Goal: Information Seeking & Learning: Learn about a topic

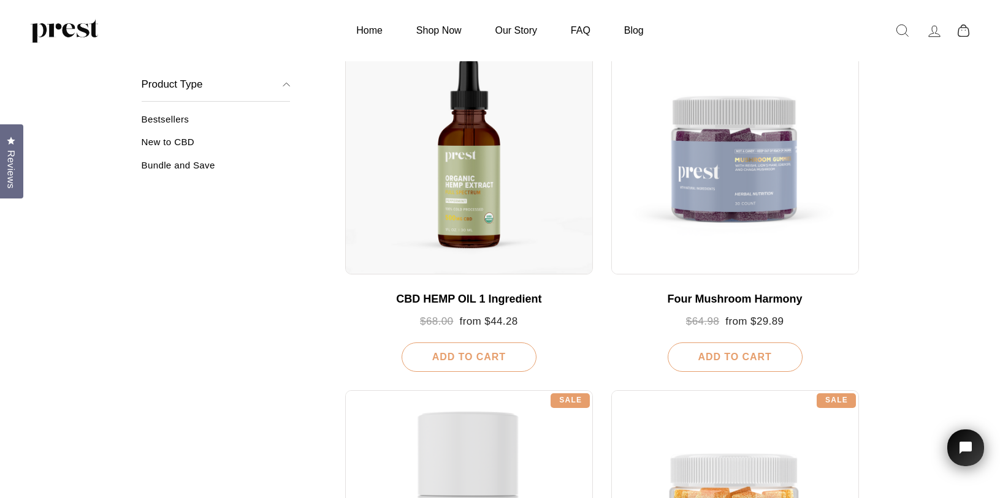
scroll to position [232, 0]
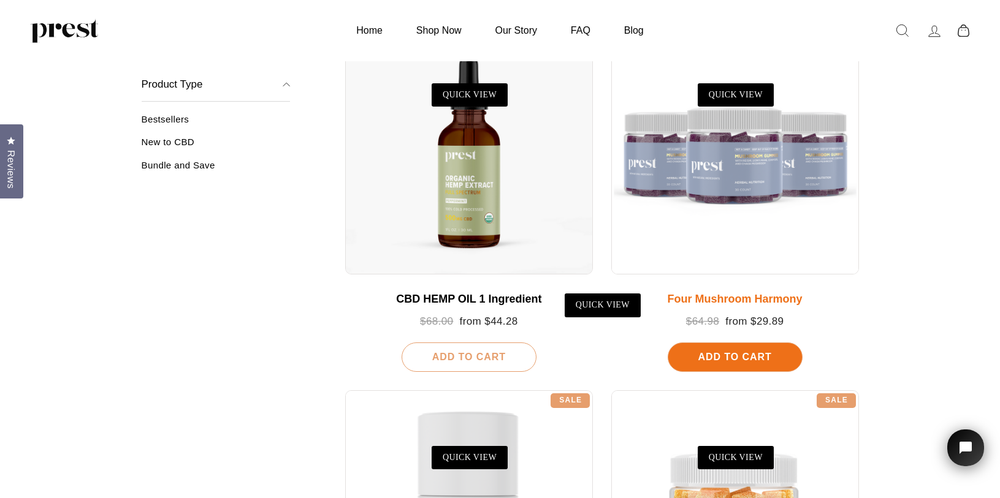
click at [733, 175] on div at bounding box center [735, 151] width 248 height 248
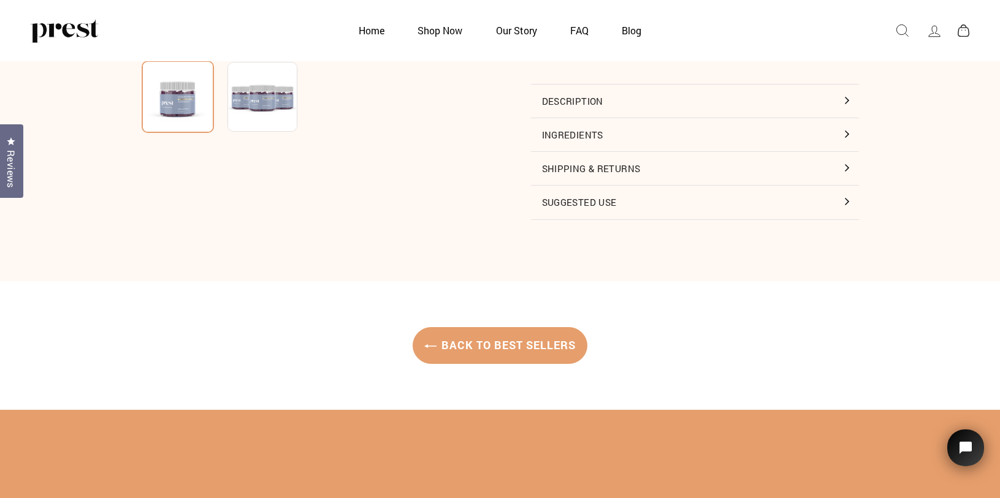
scroll to position [235, 0]
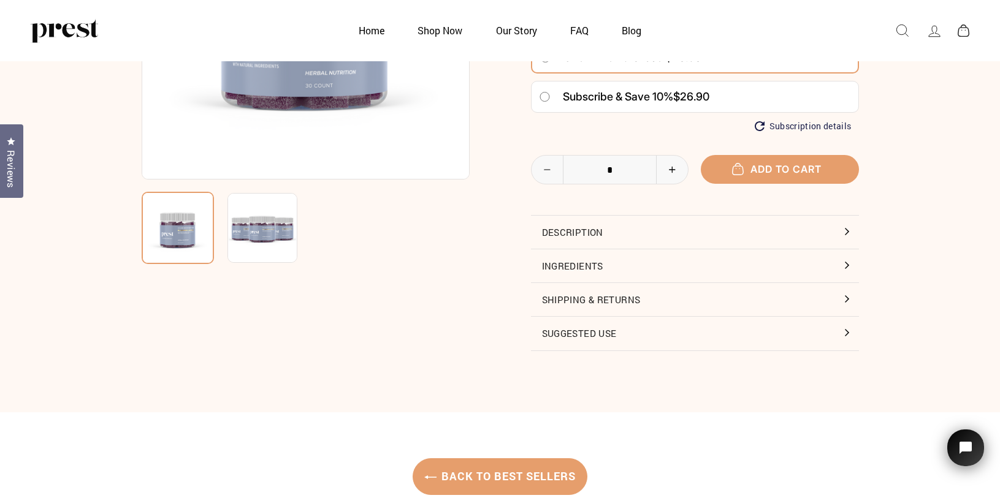
click at [291, 238] on img at bounding box center [262, 228] width 70 height 70
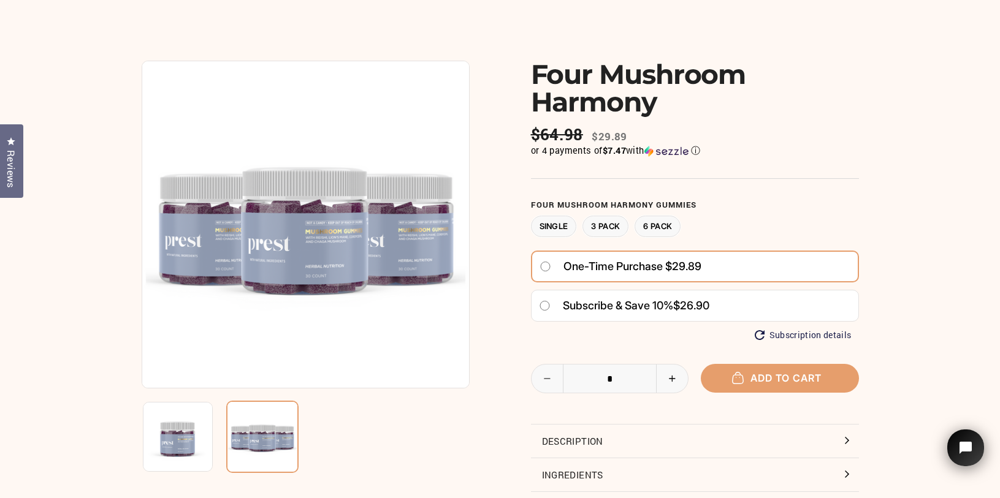
scroll to position [215, 0]
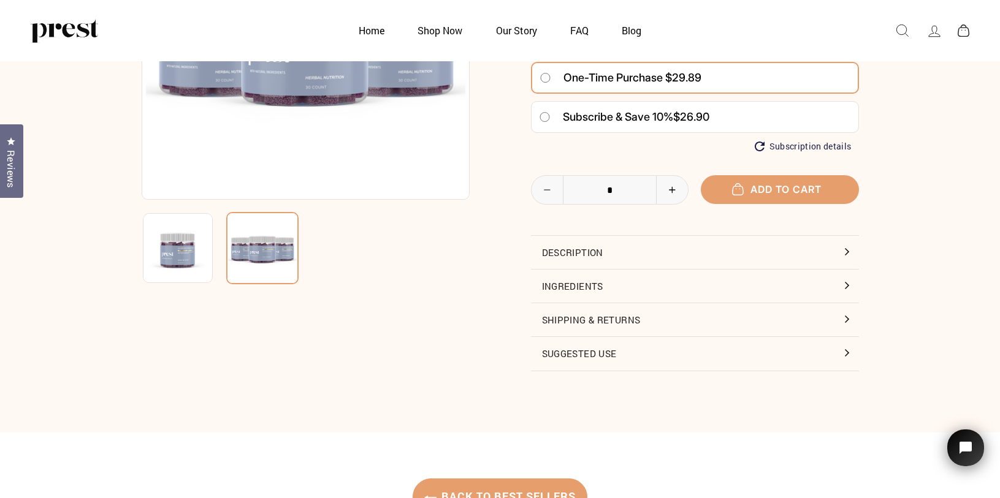
click at [849, 291] on button "Ingredients" at bounding box center [695, 286] width 328 height 33
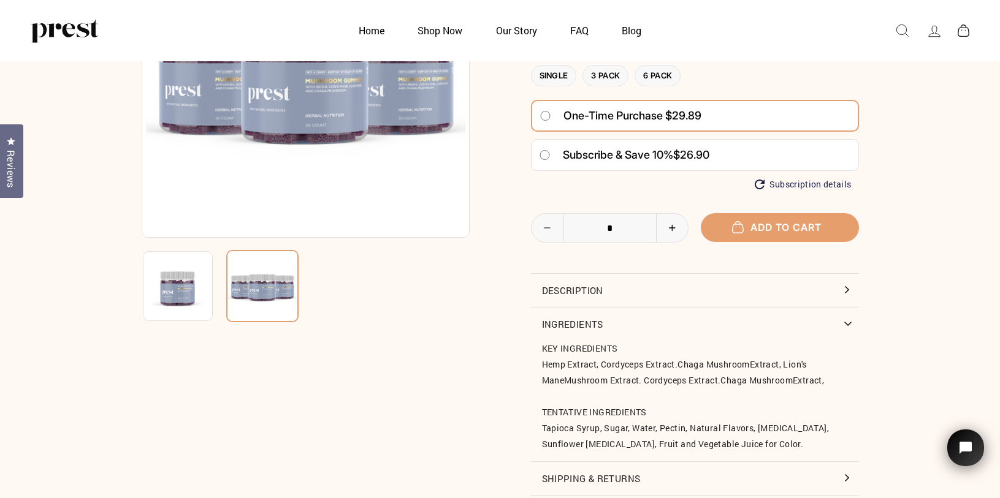
scroll to position [163, 0]
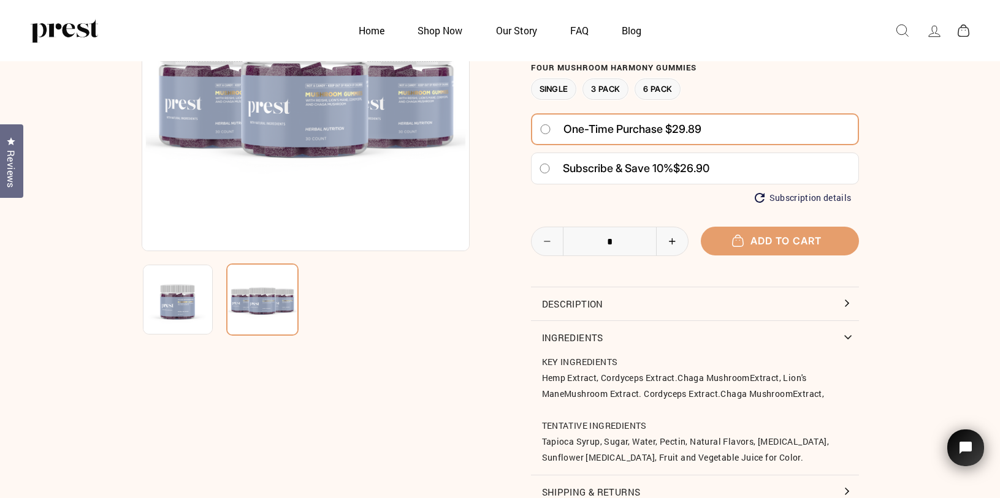
click at [818, 304] on button "Description" at bounding box center [695, 303] width 328 height 33
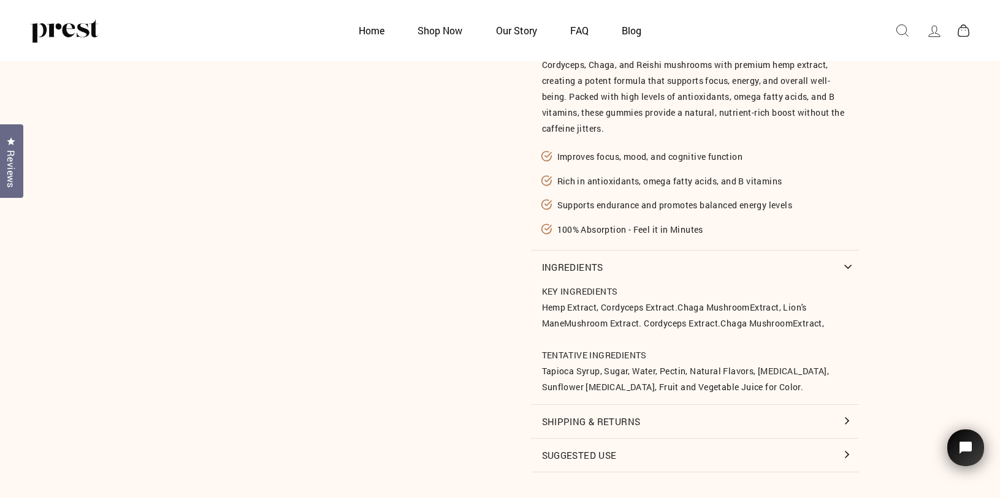
scroll to position [698, 0]
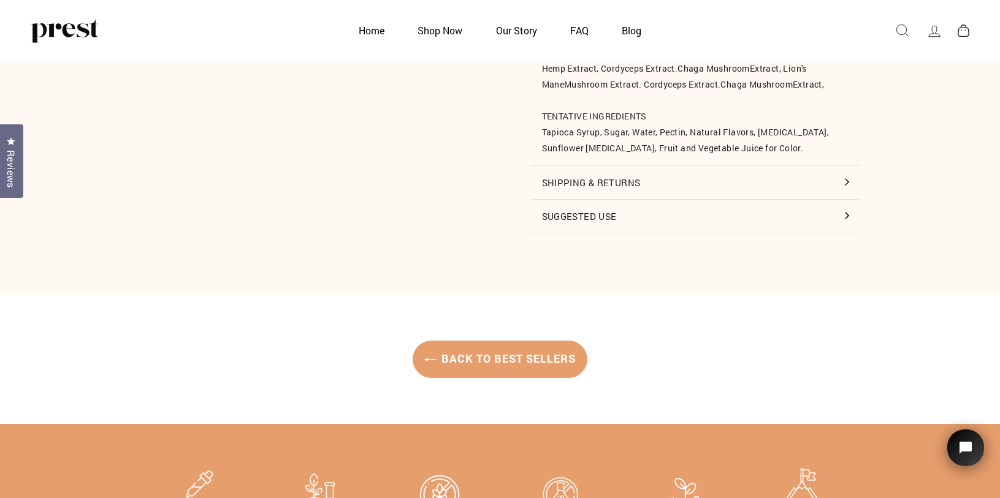
click at [847, 220] on button "Suggested Use" at bounding box center [695, 216] width 328 height 33
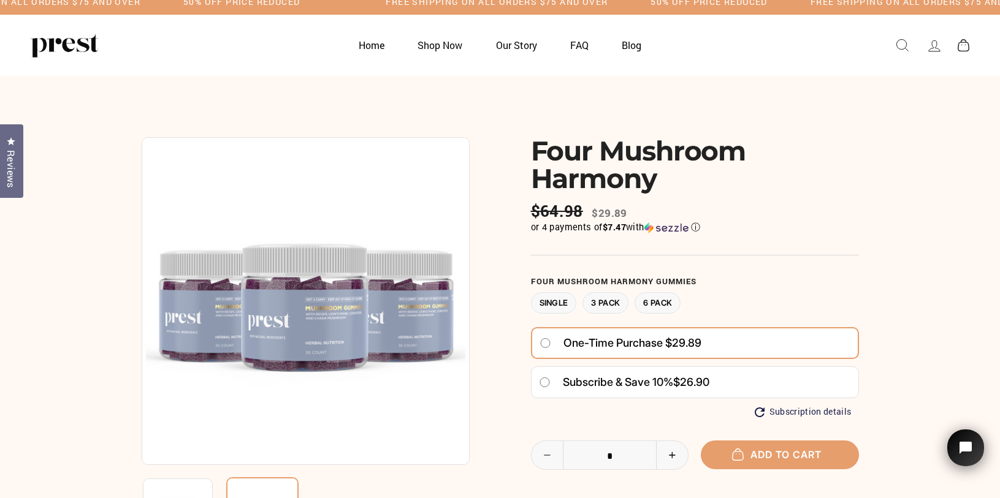
scroll to position [0, 0]
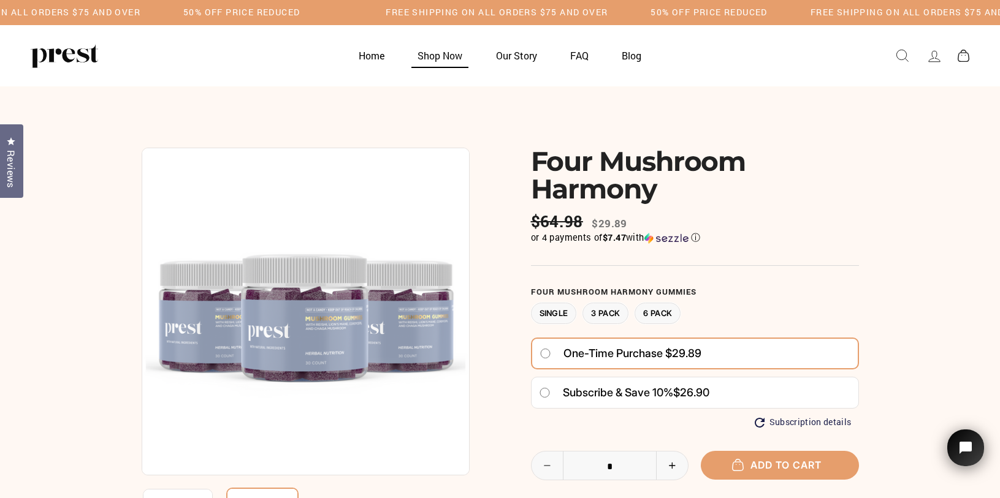
click at [438, 56] on link "Shop Now" at bounding box center [439, 56] width 75 height 24
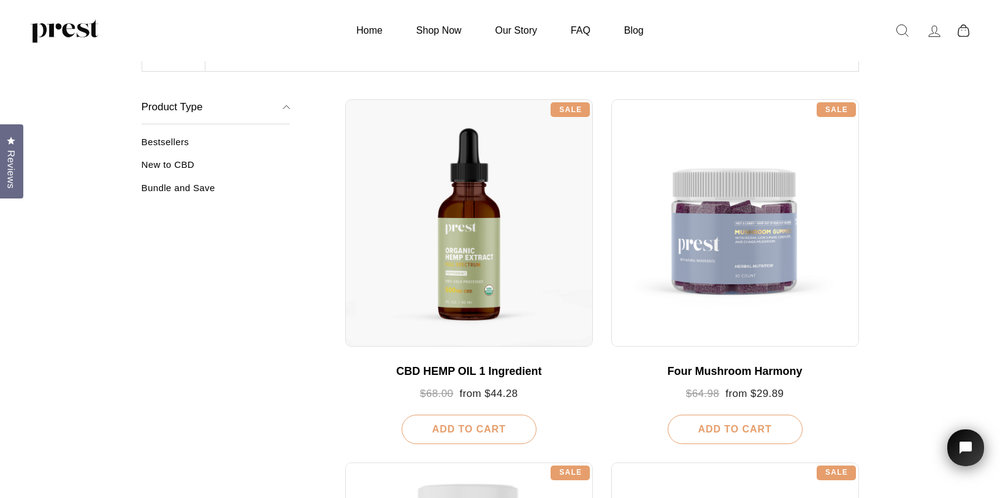
scroll to position [162, 0]
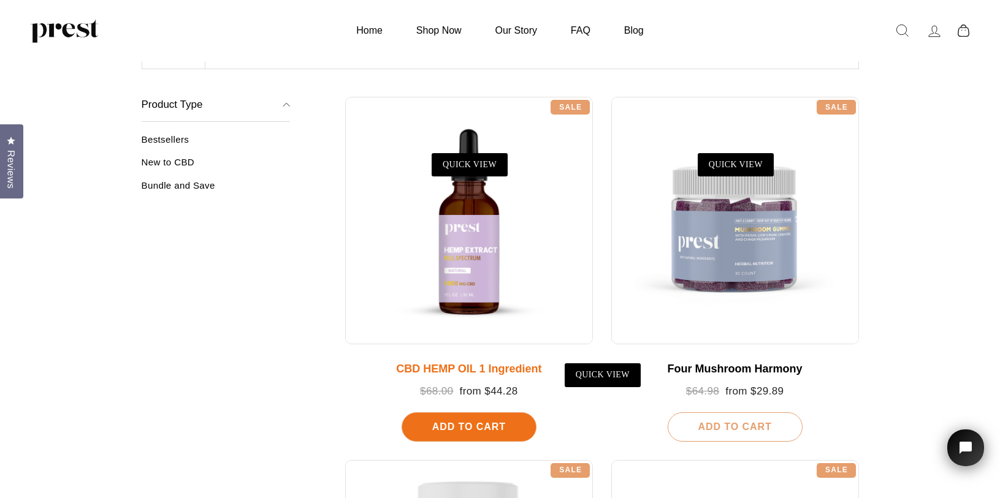
click at [420, 203] on div at bounding box center [469, 221] width 248 height 248
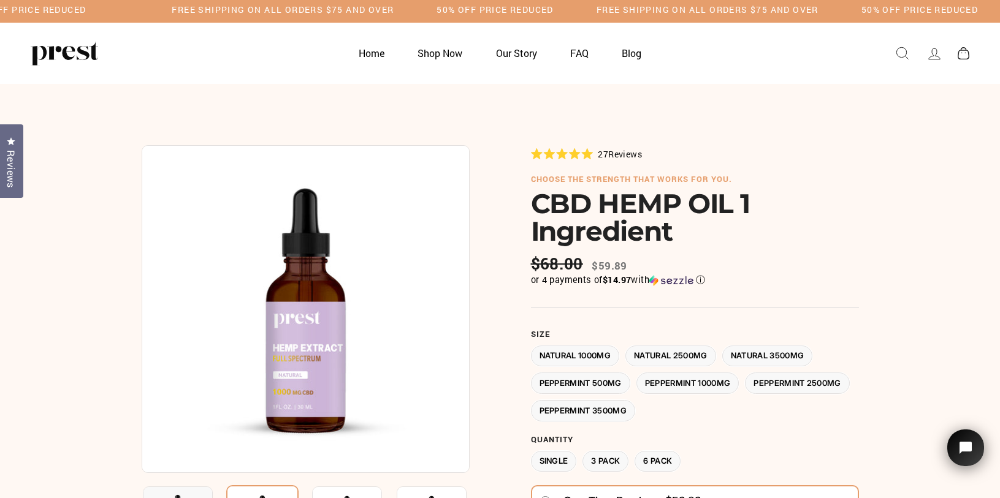
click at [636, 413] on label "Peppermint 3500MG" at bounding box center [583, 410] width 105 height 21
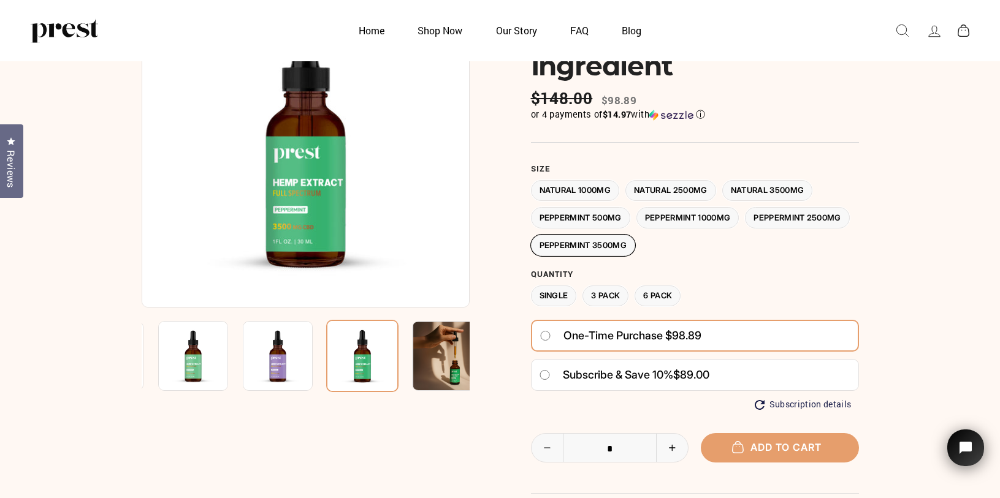
scroll to position [90, 0]
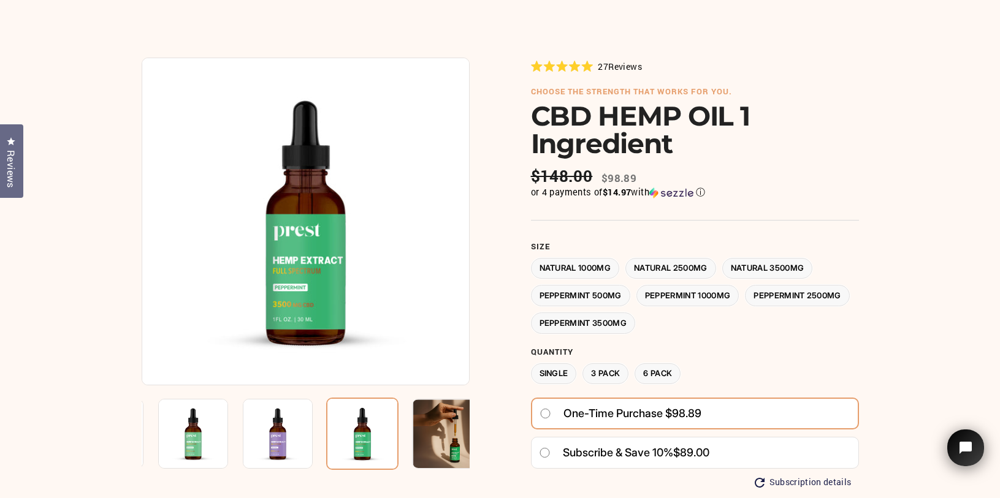
click at [745, 306] on label "Peppermint 2500MG" at bounding box center [797, 295] width 105 height 21
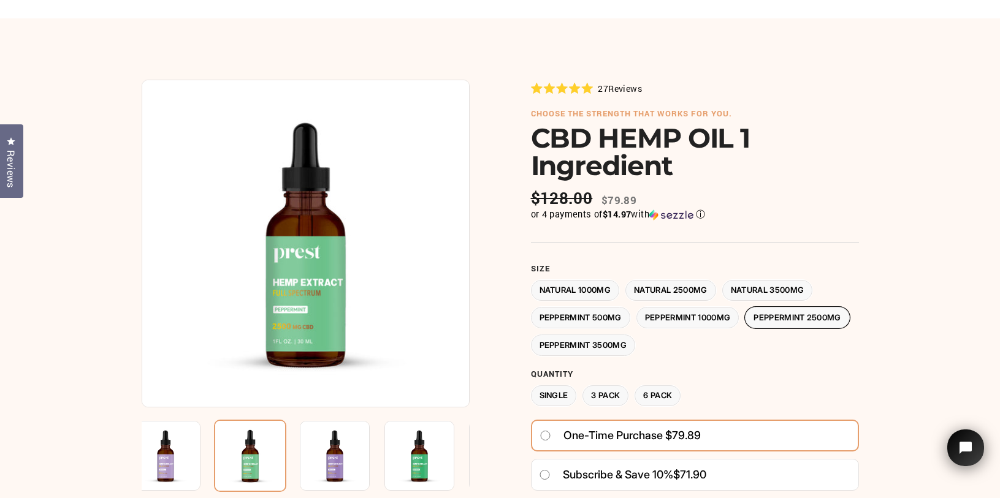
scroll to position [70, 0]
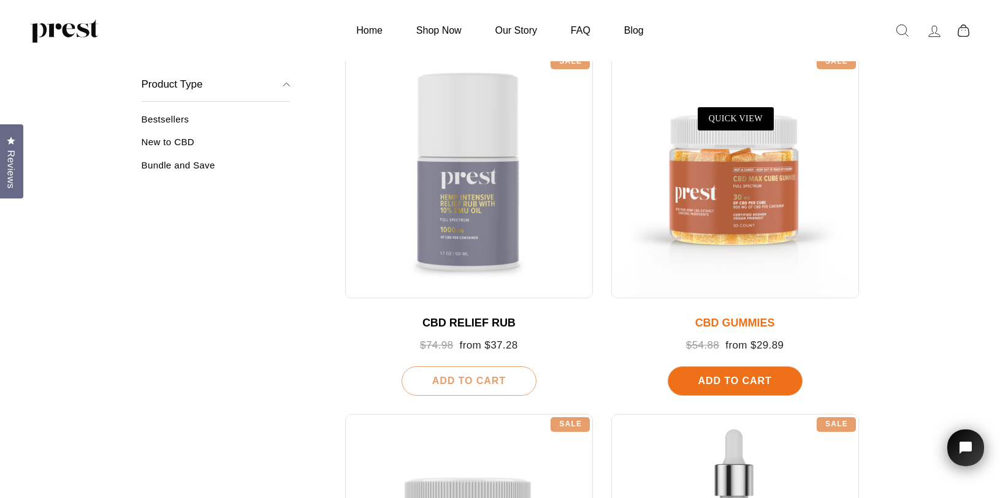
scroll to position [572, 0]
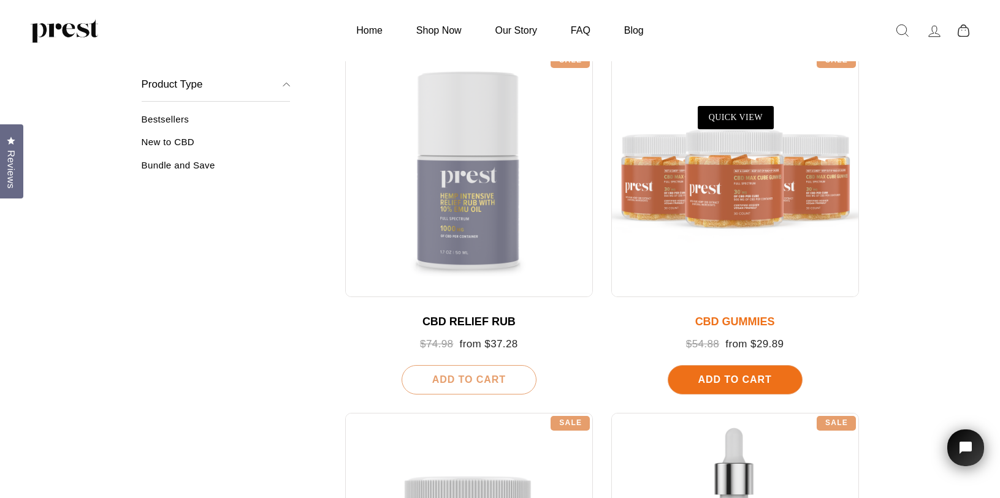
click at [743, 219] on div at bounding box center [735, 174] width 248 height 248
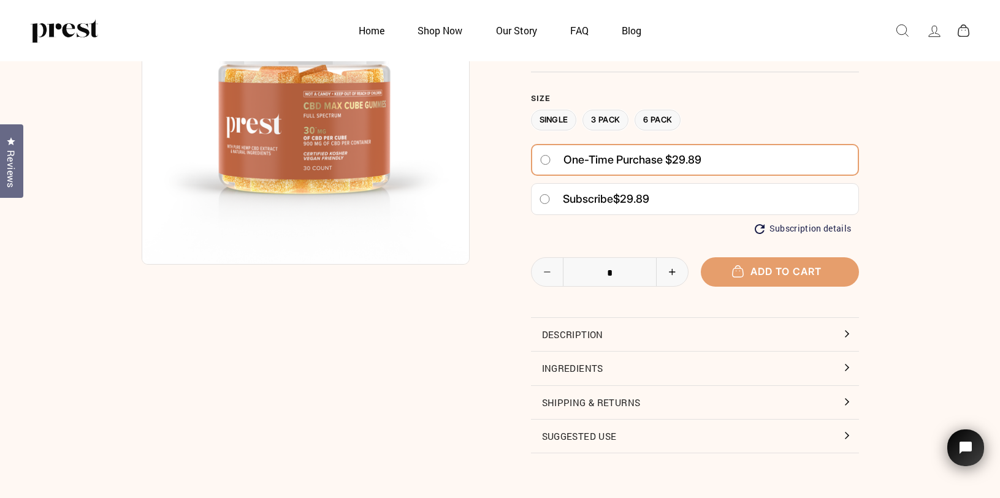
scroll to position [150, 0]
click at [847, 373] on button "Ingredients" at bounding box center [695, 367] width 328 height 33
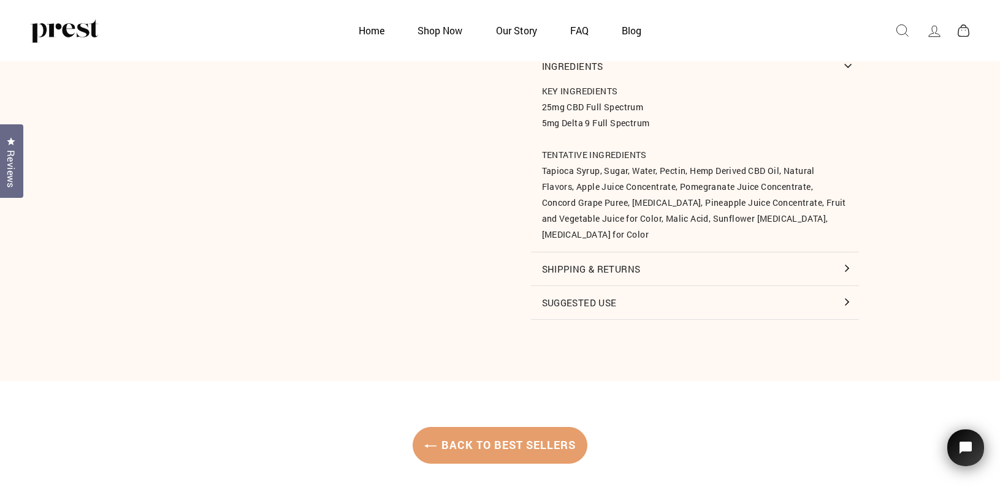
scroll to position [337, 0]
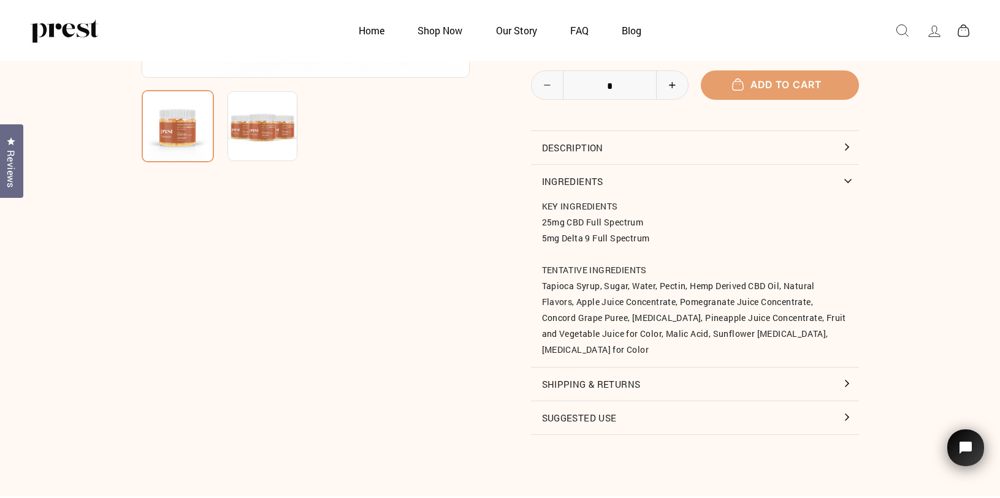
click at [846, 146] on button "Description" at bounding box center [695, 147] width 328 height 33
